Goal: Transaction & Acquisition: Purchase product/service

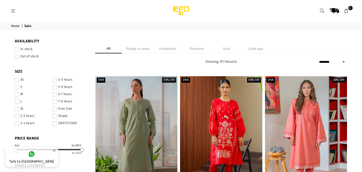
select select "******"
click at [143, 47] on li "Ready to wear" at bounding box center [138, 48] width 27 height 9
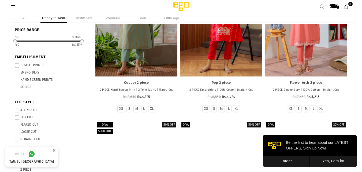
scroll to position [102, 0]
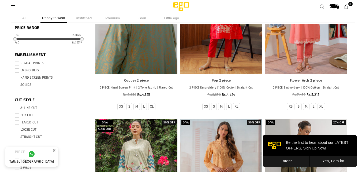
click at [149, 46] on div at bounding box center [136, 12] width 82 height 123
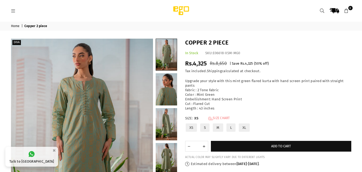
click at [222, 118] on link "Size Chart" at bounding box center [219, 118] width 22 height 5
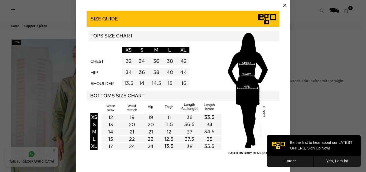
click at [285, 4] on button "×" at bounding box center [285, 5] width 8 height 8
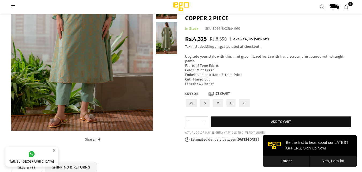
scroll to position [73, 0]
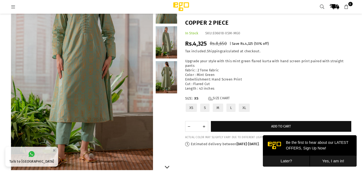
click at [168, 73] on link at bounding box center [166, 77] width 21 height 32
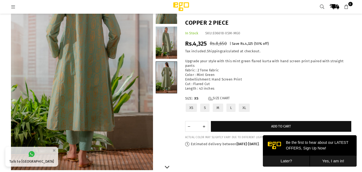
click at [170, 48] on link at bounding box center [166, 43] width 21 height 32
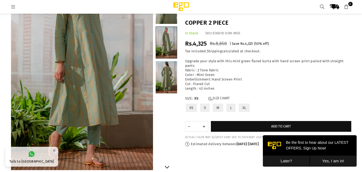
click at [166, 17] on link at bounding box center [166, 8] width 21 height 32
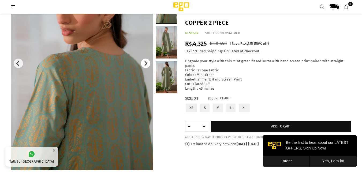
click at [147, 62] on icon "Next" at bounding box center [145, 63] width 5 height 5
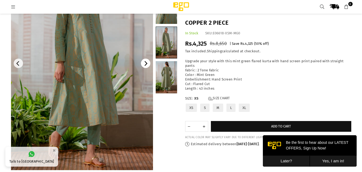
click at [147, 62] on icon "Next" at bounding box center [145, 63] width 5 height 5
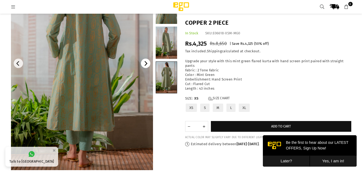
click at [147, 62] on icon "Next" at bounding box center [145, 63] width 5 height 5
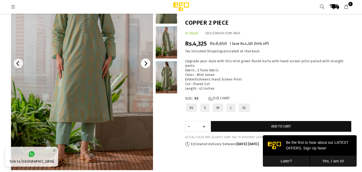
click at [147, 62] on icon "Next" at bounding box center [145, 63] width 5 height 5
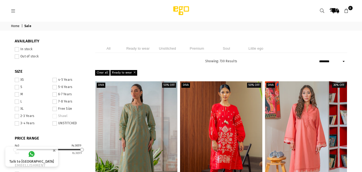
select select "******"
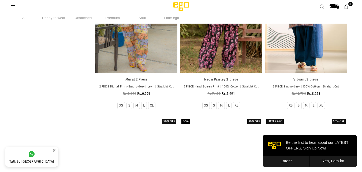
scroll to position [1105, 0]
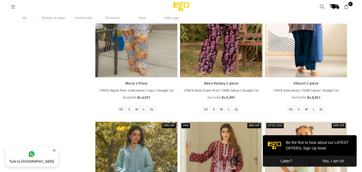
click at [295, 159] on button "Later?" at bounding box center [286, 160] width 47 height 11
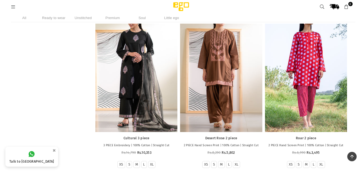
scroll to position [0, 0]
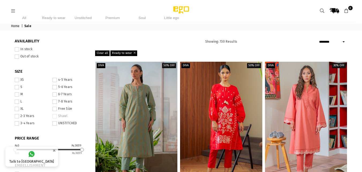
click at [18, 84] on li "S" at bounding box center [32, 87] width 35 height 7
click at [17, 86] on span at bounding box center [17, 87] width 4 height 4
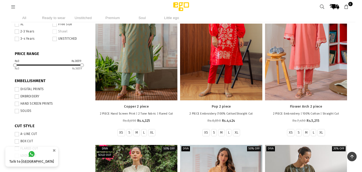
scroll to position [78, 0]
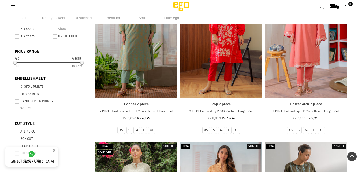
click at [20, 87] on label "DIGITAL PRINTS" at bounding box center [51, 87] width 72 height 4
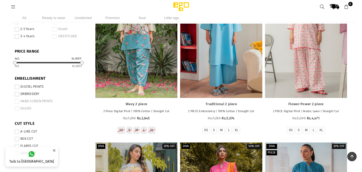
click at [18, 108] on span at bounding box center [17, 108] width 4 height 4
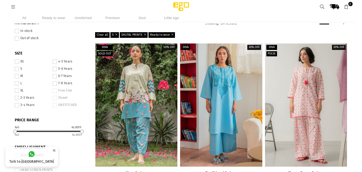
scroll to position [63, 0]
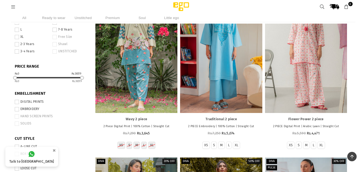
click at [15, 102] on span at bounding box center [17, 102] width 4 height 4
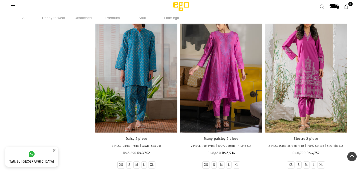
scroll to position [1888, 0]
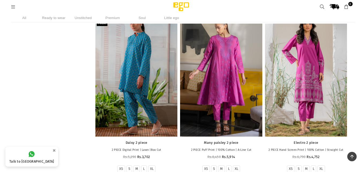
click at [153, 122] on div at bounding box center [136, 74] width 82 height 123
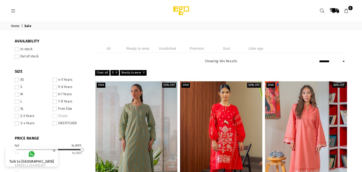
select select "******"
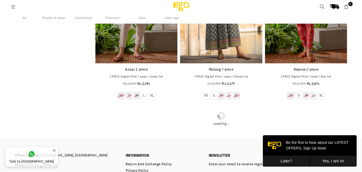
scroll to position [2301, 0]
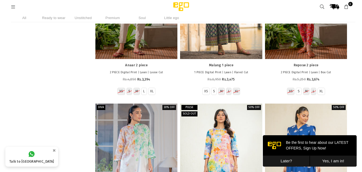
click at [331, 164] on button "Yes, I am in!" at bounding box center [333, 160] width 47 height 11
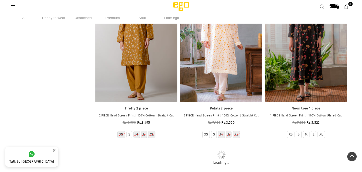
scroll to position [8136, 0]
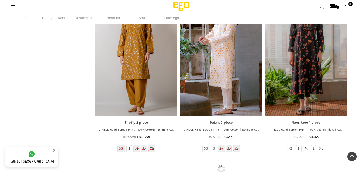
click at [213, 76] on div at bounding box center [221, 54] width 82 height 123
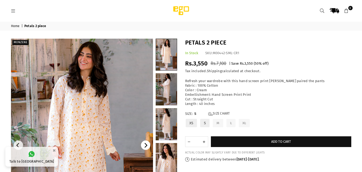
click at [147, 146] on icon "Next" at bounding box center [145, 145] width 5 height 5
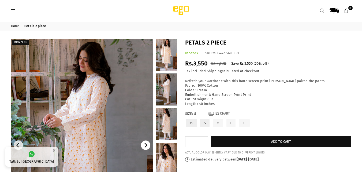
click at [147, 146] on icon "Next" at bounding box center [145, 145] width 5 height 5
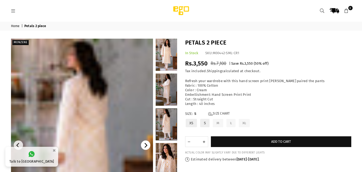
click at [147, 146] on icon "Next" at bounding box center [145, 145] width 5 height 5
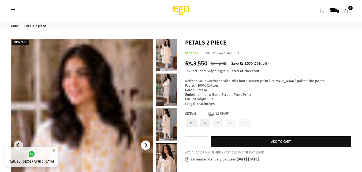
click at [147, 146] on icon "Next" at bounding box center [145, 145] width 5 height 5
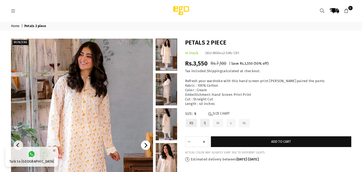
click at [147, 146] on icon "Next" at bounding box center [145, 145] width 5 height 5
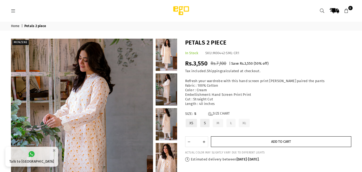
click at [243, 145] on button "Add to cart" at bounding box center [281, 141] width 140 height 11
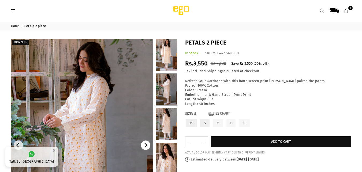
click at [144, 144] on icon "Next" at bounding box center [145, 145] width 5 height 5
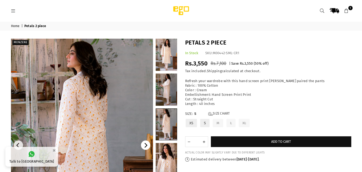
click at [144, 144] on icon "Next" at bounding box center [145, 145] width 5 height 5
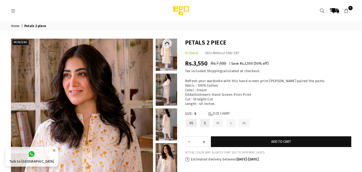
click at [160, 155] on link at bounding box center [166, 158] width 21 height 31
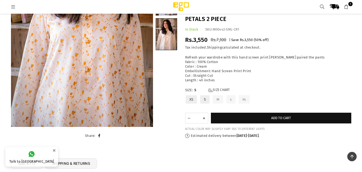
scroll to position [72, 0]
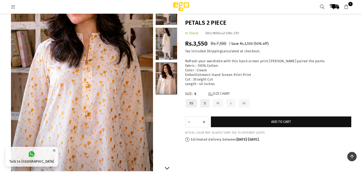
click at [173, 46] on link at bounding box center [166, 44] width 21 height 32
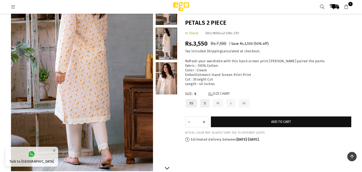
click at [171, 86] on link at bounding box center [166, 78] width 21 height 32
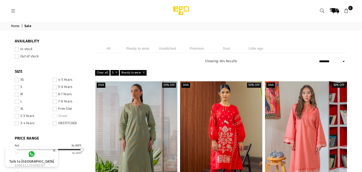
select select "******"
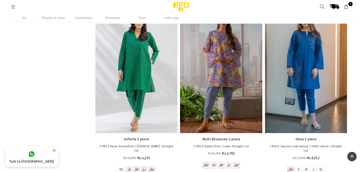
scroll to position [3401, 0]
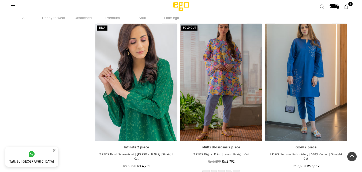
click at [168, 108] on div at bounding box center [136, 79] width 82 height 123
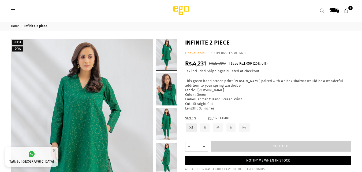
click at [113, 102] on img at bounding box center [82, 145] width 142 height 213
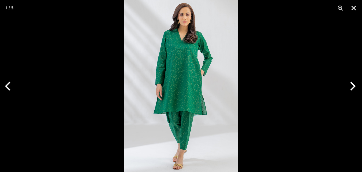
click at [153, 83] on img at bounding box center [181, 86] width 114 height 172
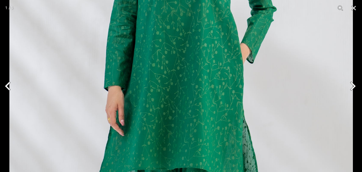
click at [208, 88] on img at bounding box center [180, 92] width 343 height 515
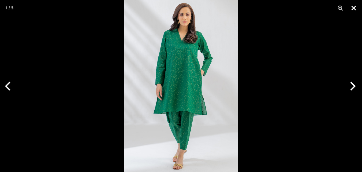
click at [355, 9] on button "Close" at bounding box center [353, 8] width 13 height 16
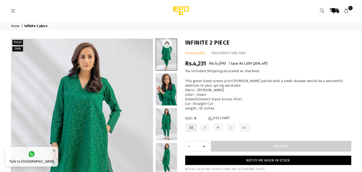
click at [170, 95] on link at bounding box center [166, 89] width 21 height 32
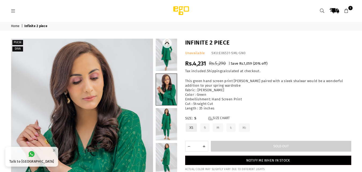
click at [166, 116] on link at bounding box center [166, 124] width 21 height 32
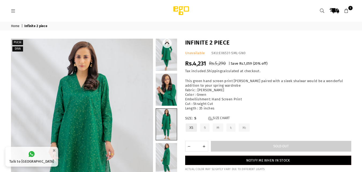
click at [168, 158] on link at bounding box center [166, 159] width 21 height 32
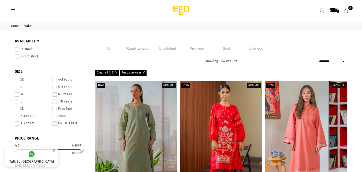
select select "******"
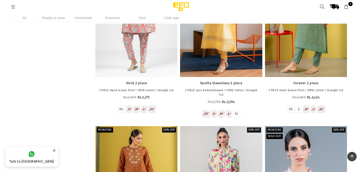
scroll to position [11736, 0]
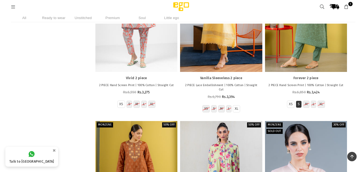
click at [297, 108] on li "S" at bounding box center [299, 103] width 6 height 7
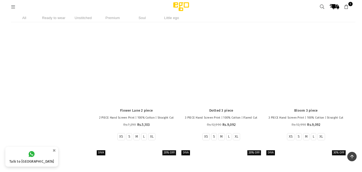
scroll to position [26601, 0]
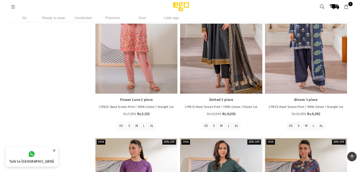
click at [130, 74] on div at bounding box center [136, 32] width 82 height 123
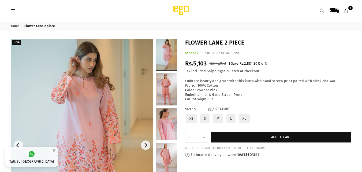
click at [89, 147] on img at bounding box center [82, 145] width 142 height 213
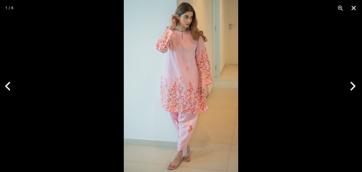
click at [211, 103] on img at bounding box center [181, 86] width 114 height 172
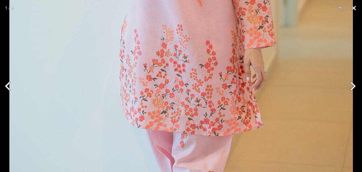
click at [353, 5] on button "Close" at bounding box center [353, 8] width 13 height 16
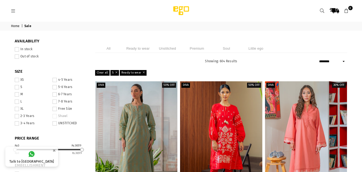
select select "******"
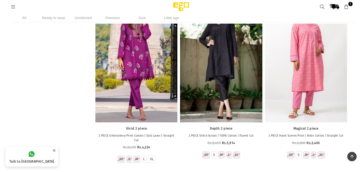
scroll to position [12908, 0]
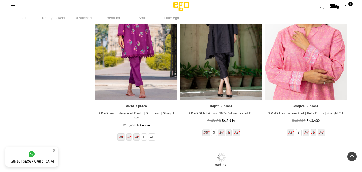
click at [313, 40] on div at bounding box center [306, 38] width 82 height 123
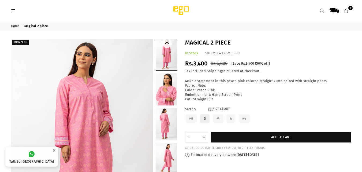
click at [163, 94] on link at bounding box center [166, 89] width 21 height 32
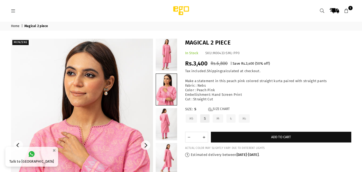
click at [117, 146] on img at bounding box center [82, 145] width 142 height 213
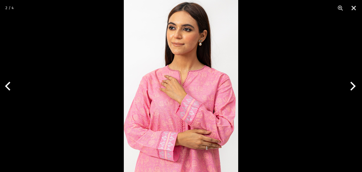
click at [181, 107] on img at bounding box center [181, 86] width 114 height 172
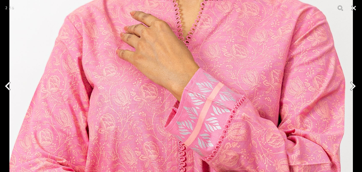
click at [355, 9] on button "Close" at bounding box center [353, 8] width 13 height 16
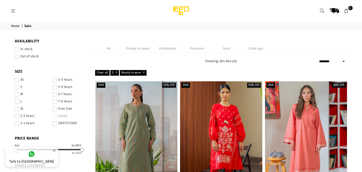
select select "******"
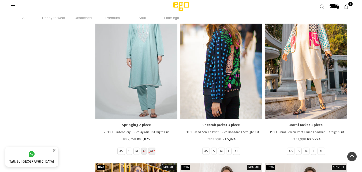
scroll to position [19046, 0]
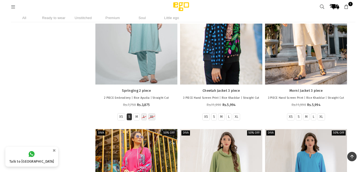
click at [130, 120] on li "S" at bounding box center [129, 116] width 6 height 7
click at [129, 119] on label "S" at bounding box center [129, 116] width 2 height 5
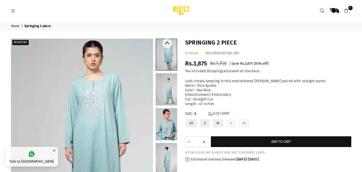
click at [166, 117] on link at bounding box center [166, 124] width 21 height 32
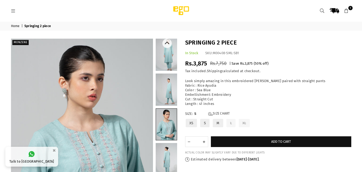
click at [169, 160] on link at bounding box center [166, 159] width 21 height 32
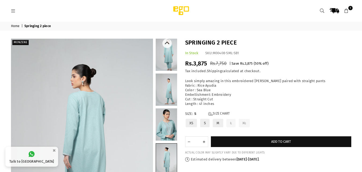
click at [169, 87] on link at bounding box center [166, 89] width 21 height 32
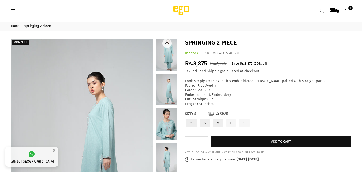
click at [168, 67] on link at bounding box center [166, 55] width 21 height 32
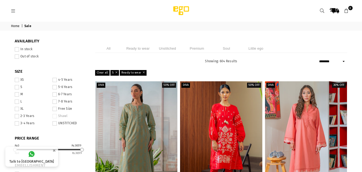
click at [328, 60] on select "**********" at bounding box center [332, 61] width 29 height 6
click at [318, 58] on select "**********" at bounding box center [332, 61] width 29 height 6
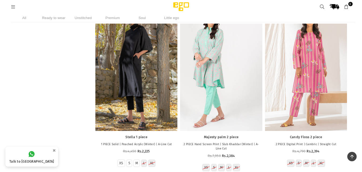
scroll to position [718, 0]
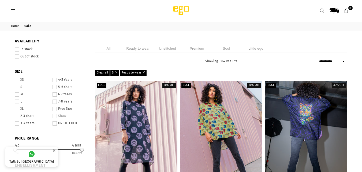
click at [321, 59] on select "**********" at bounding box center [332, 61] width 29 height 6
select select "**********"
click at [318, 58] on select "**********" at bounding box center [332, 61] width 29 height 6
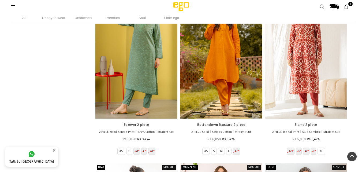
scroll to position [5786, 0]
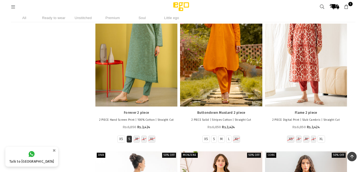
click at [130, 143] on li "S" at bounding box center [129, 138] width 6 height 7
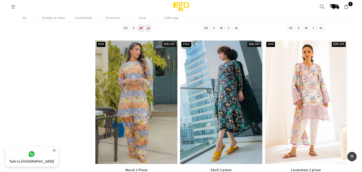
scroll to position [27137, 0]
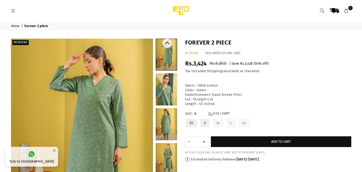
click at [169, 98] on link at bounding box center [166, 89] width 21 height 32
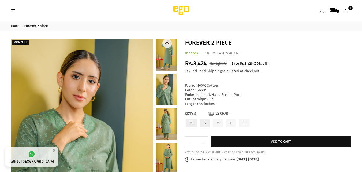
click at [163, 153] on link at bounding box center [166, 159] width 21 height 32
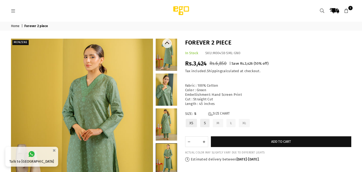
click at [164, 83] on link at bounding box center [166, 89] width 21 height 32
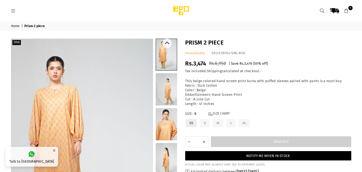
click at [167, 119] on link at bounding box center [166, 124] width 21 height 32
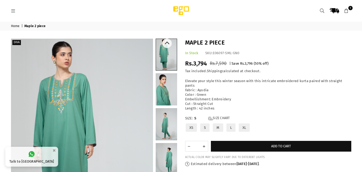
click at [168, 50] on link at bounding box center [166, 54] width 21 height 31
click at [168, 99] on link at bounding box center [166, 89] width 21 height 32
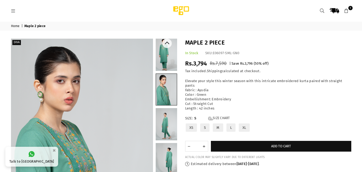
click at [167, 122] on link at bounding box center [166, 124] width 21 height 32
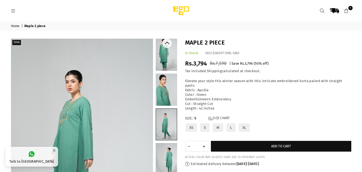
click at [166, 55] on link at bounding box center [166, 55] width 21 height 32
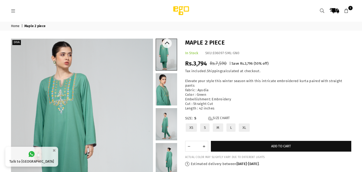
click at [167, 155] on link at bounding box center [166, 159] width 21 height 32
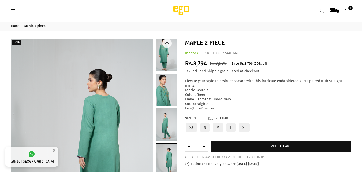
click at [169, 126] on link at bounding box center [166, 124] width 21 height 32
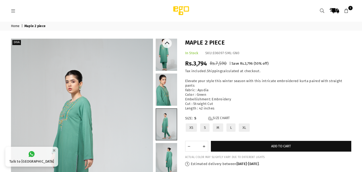
click at [162, 88] on link at bounding box center [166, 89] width 21 height 32
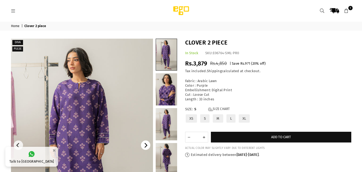
click at [149, 145] on button "Next" at bounding box center [145, 144] width 9 height 9
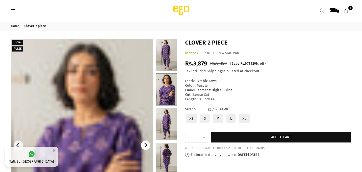
click at [149, 145] on button "Next" at bounding box center [145, 144] width 9 height 9
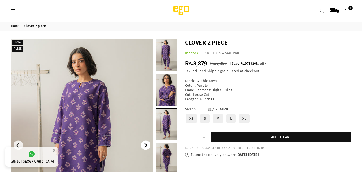
click at [149, 145] on button "Next" at bounding box center [145, 144] width 9 height 9
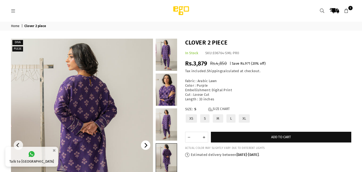
click at [149, 145] on button "Next" at bounding box center [145, 144] width 9 height 9
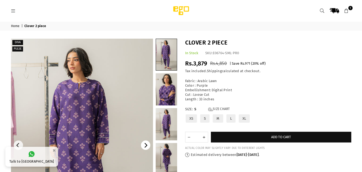
click at [149, 145] on button "Next" at bounding box center [145, 144] width 9 height 9
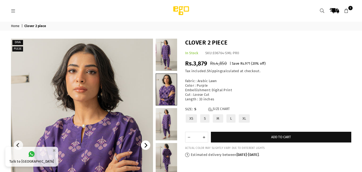
click at [149, 145] on button "Next" at bounding box center [145, 144] width 9 height 9
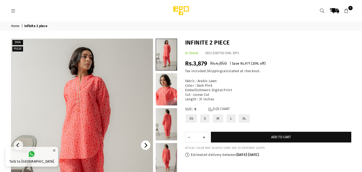
click at [144, 149] on button "Next" at bounding box center [145, 144] width 9 height 9
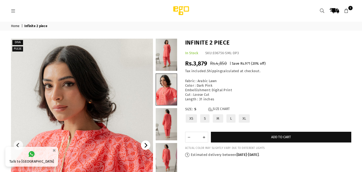
click at [144, 149] on button "Next" at bounding box center [145, 144] width 9 height 9
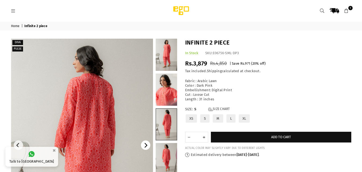
click at [144, 149] on button "Next" at bounding box center [145, 144] width 9 height 9
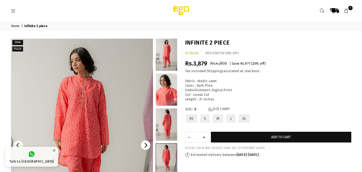
click at [144, 149] on button "Next" at bounding box center [145, 144] width 9 height 9
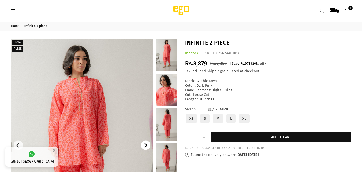
click at [144, 149] on button "Next" at bounding box center [145, 144] width 9 height 9
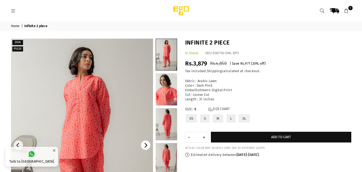
click at [144, 149] on button "Next" at bounding box center [145, 144] width 9 height 9
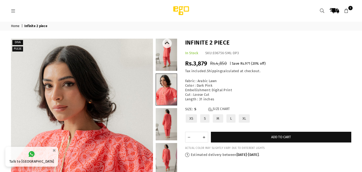
click at [164, 121] on link at bounding box center [166, 124] width 21 height 32
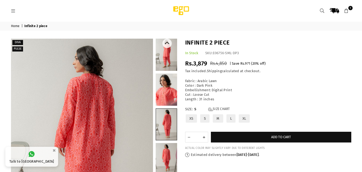
click at [164, 126] on link at bounding box center [166, 123] width 21 height 31
click at [168, 55] on link at bounding box center [166, 55] width 21 height 32
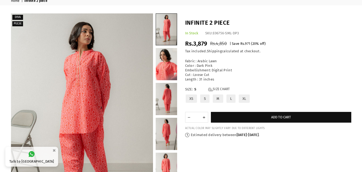
scroll to position [32, 0]
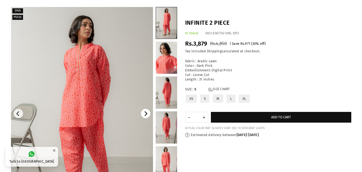
click at [146, 114] on icon "Next" at bounding box center [146, 113] width 3 height 5
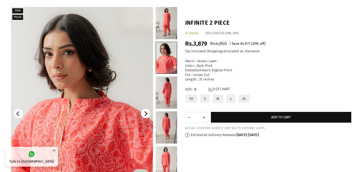
click at [146, 114] on icon "Next" at bounding box center [146, 113] width 3 height 5
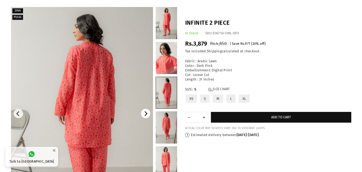
click at [146, 114] on icon "Next" at bounding box center [146, 113] width 3 height 5
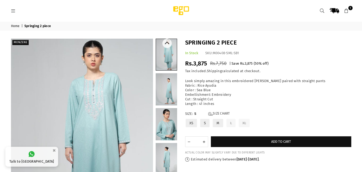
click at [171, 130] on link at bounding box center [166, 124] width 21 height 32
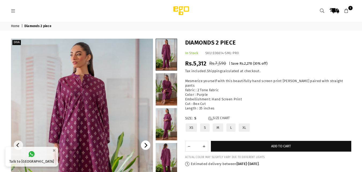
click at [146, 148] on button "Next" at bounding box center [145, 144] width 9 height 9
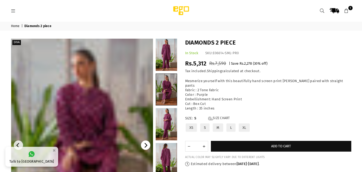
click at [146, 148] on button "Next" at bounding box center [145, 144] width 9 height 9
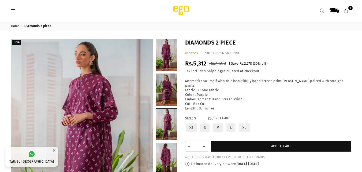
click at [347, 13] on link "1" at bounding box center [347, 11] width 10 height 10
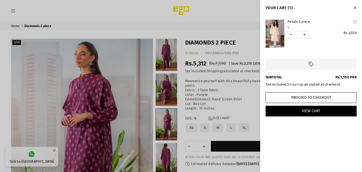
click at [222, 107] on div at bounding box center [181, 86] width 362 height 172
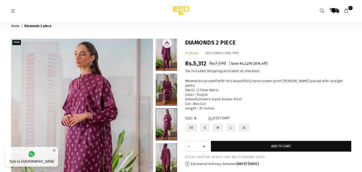
click at [163, 158] on link at bounding box center [166, 159] width 21 height 32
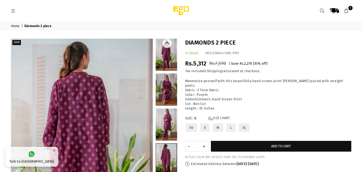
click at [170, 124] on link at bounding box center [166, 124] width 21 height 32
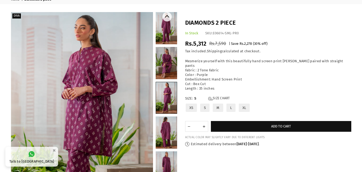
scroll to position [32, 0]
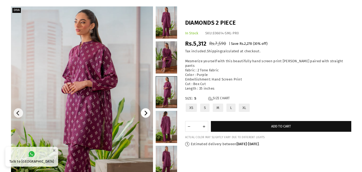
click at [143, 113] on icon "Next" at bounding box center [145, 113] width 5 height 5
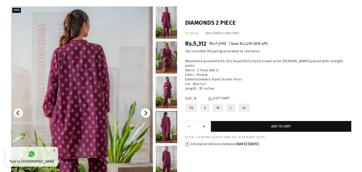
click at [143, 113] on icon "Next" at bounding box center [145, 113] width 5 height 5
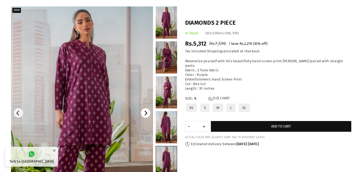
click at [143, 113] on icon "Next" at bounding box center [145, 113] width 5 height 5
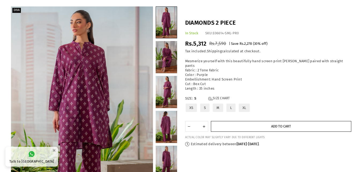
click at [230, 121] on button "Add to cart" at bounding box center [281, 126] width 140 height 11
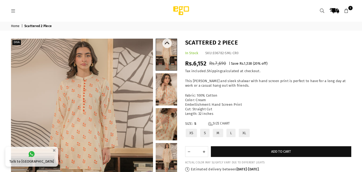
click at [164, 122] on link at bounding box center [166, 124] width 21 height 32
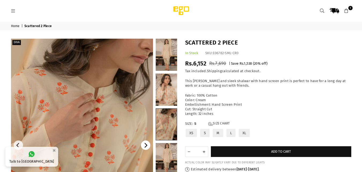
click at [144, 149] on button "Next" at bounding box center [145, 144] width 9 height 9
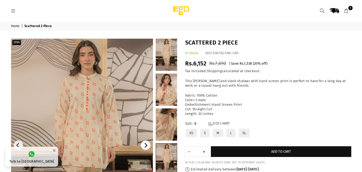
click at [144, 149] on button "Next" at bounding box center [145, 144] width 9 height 9
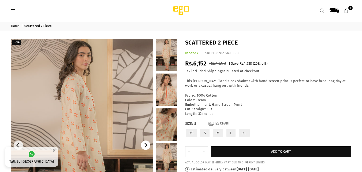
click at [144, 149] on button "Next" at bounding box center [145, 144] width 9 height 9
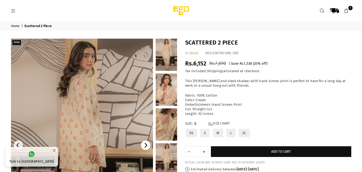
click at [142, 148] on button "Next" at bounding box center [145, 144] width 9 height 9
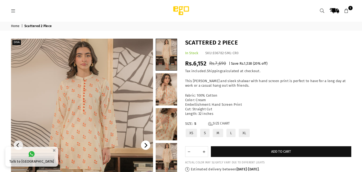
click at [142, 148] on button "Next" at bounding box center [145, 144] width 9 height 9
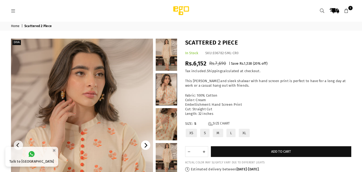
click at [142, 148] on button "Next" at bounding box center [145, 144] width 9 height 9
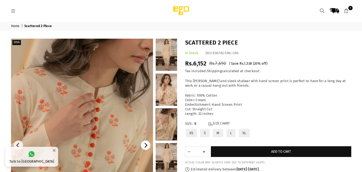
click at [142, 148] on button "Next" at bounding box center [145, 144] width 9 height 9
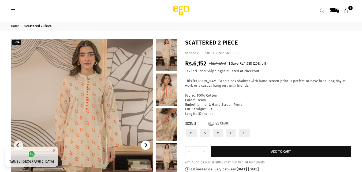
click at [142, 148] on button "Next" at bounding box center [145, 144] width 9 height 9
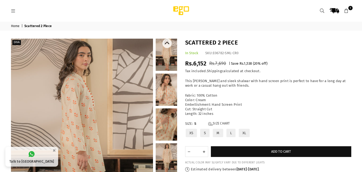
click at [169, 150] on link at bounding box center [166, 159] width 21 height 32
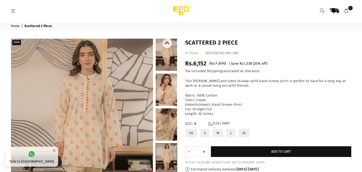
click at [157, 119] on link at bounding box center [166, 124] width 21 height 32
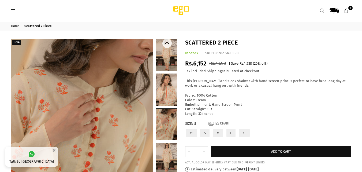
click at [167, 153] on link at bounding box center [166, 159] width 21 height 32
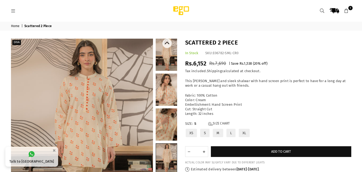
click at [161, 119] on link at bounding box center [166, 124] width 21 height 32
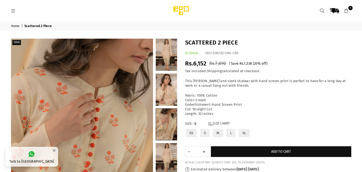
click at [347, 12] on icon at bounding box center [346, 11] width 5 height 5
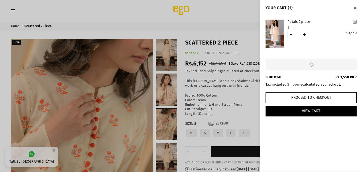
click at [275, 24] on link "YOUR CART" at bounding box center [274, 34] width 19 height 28
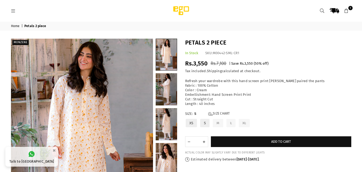
click at [164, 119] on link at bounding box center [166, 124] width 21 height 32
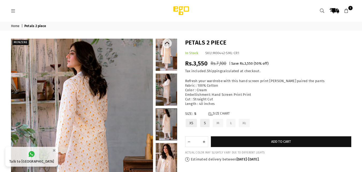
click at [168, 87] on link at bounding box center [166, 89] width 21 height 32
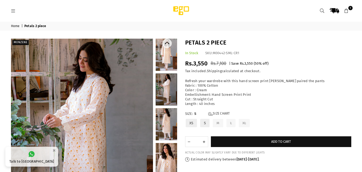
click at [164, 54] on link at bounding box center [166, 55] width 21 height 32
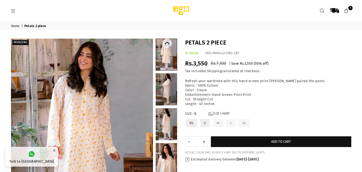
click at [167, 120] on link at bounding box center [166, 124] width 21 height 32
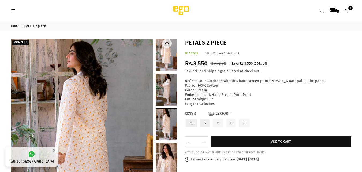
click at [174, 85] on link at bounding box center [166, 89] width 21 height 32
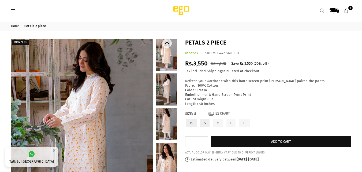
click at [174, 51] on link at bounding box center [166, 55] width 21 height 32
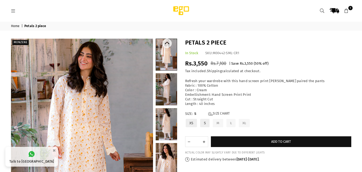
click at [168, 146] on link at bounding box center [166, 159] width 21 height 32
click at [164, 158] on link at bounding box center [166, 159] width 21 height 32
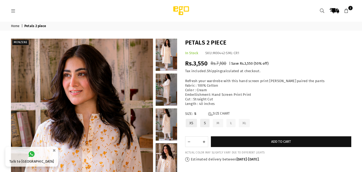
click at [347, 10] on icon at bounding box center [346, 11] width 5 height 5
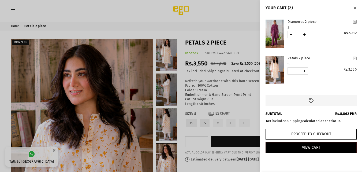
click at [275, 29] on link "YOUR CART" at bounding box center [274, 34] width 19 height 28
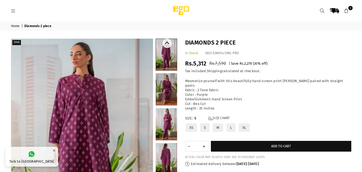
click at [170, 127] on link at bounding box center [166, 124] width 21 height 32
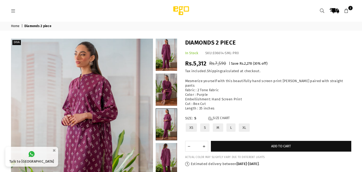
click at [350, 10] on span "2" at bounding box center [350, 8] width 4 height 4
